Goal: Find specific page/section: Find specific page/section

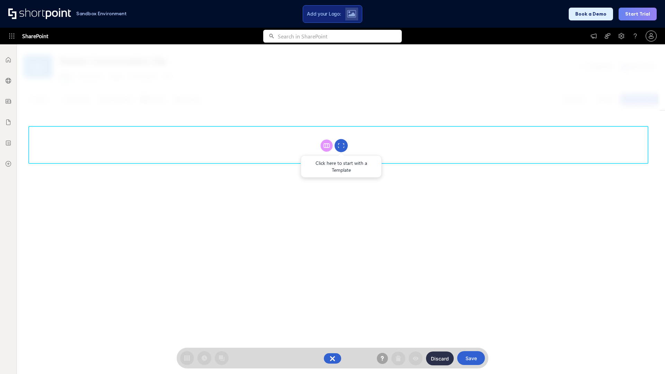
click at [341, 146] on circle at bounding box center [341, 145] width 13 height 13
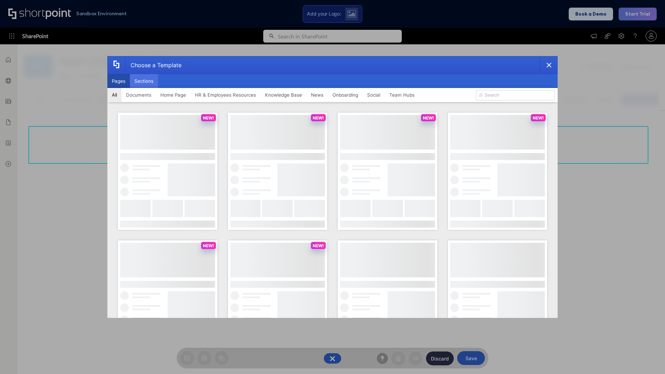
click at [144, 81] on button "Sections" at bounding box center [144, 81] width 28 height 14
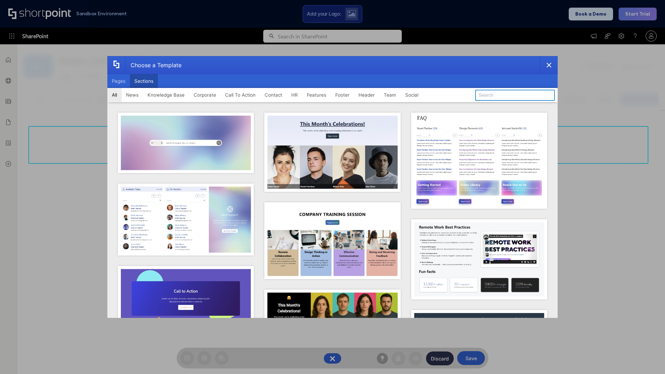
type input "Header 3"
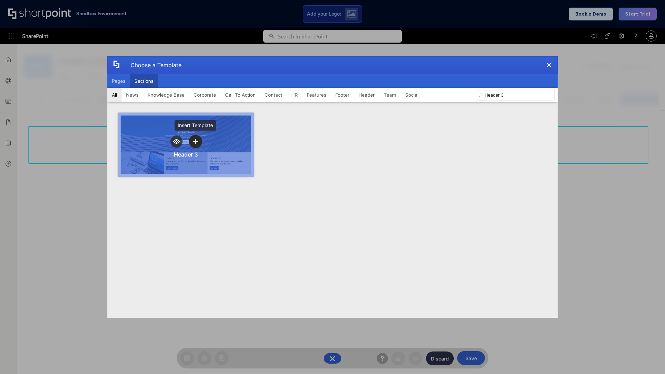
click at [195, 141] on icon "template selector" at bounding box center [195, 141] width 5 height 5
